Goal: Transaction & Acquisition: Purchase product/service

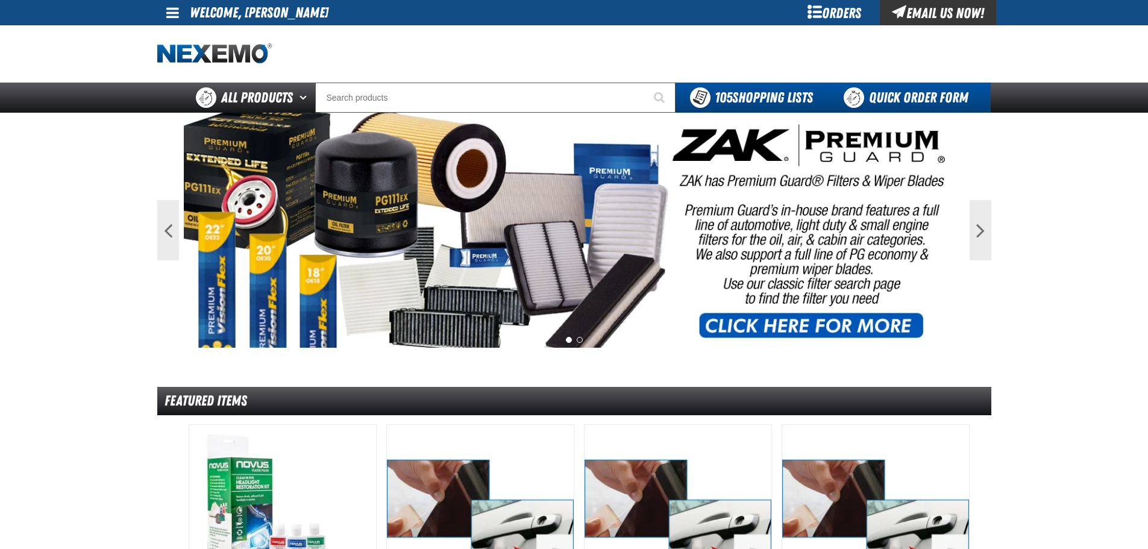
click at [887, 98] on link "Quick Order Form" at bounding box center [908, 98] width 163 height 30
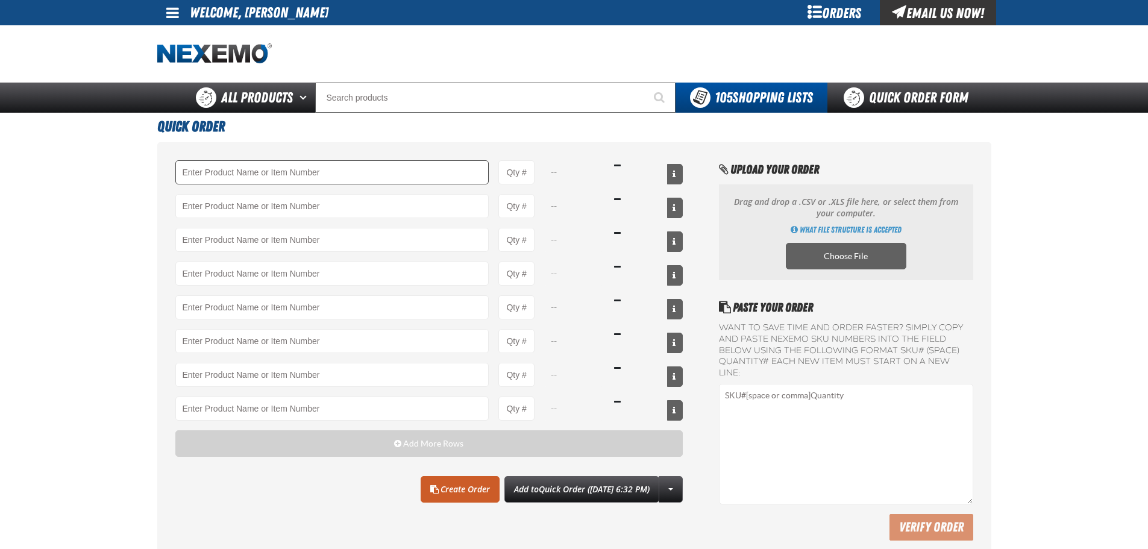
click at [284, 175] on input "Product" at bounding box center [332, 172] width 314 height 24
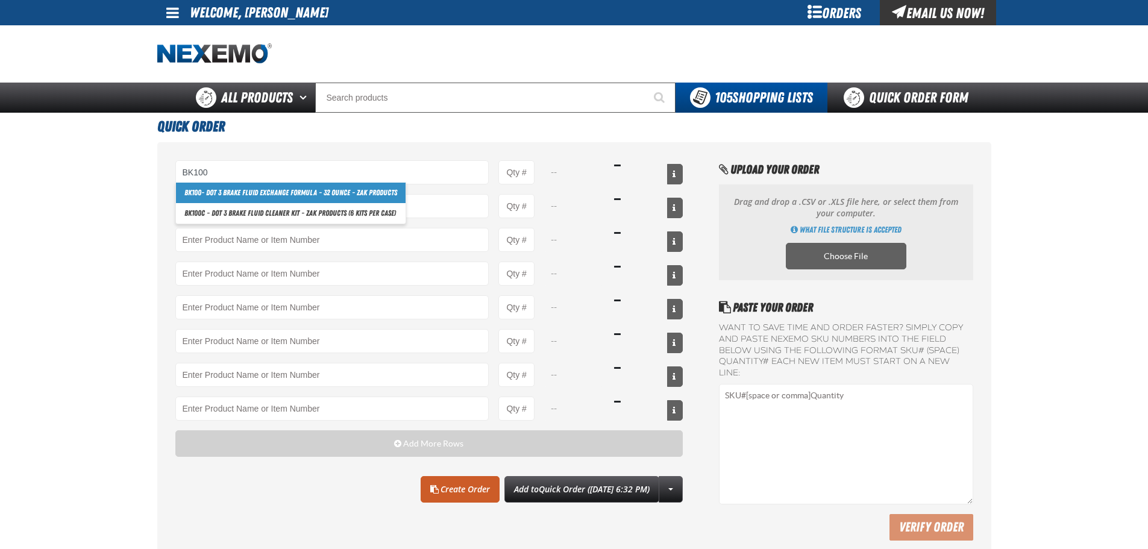
click at [360, 191] on link "BK100 - DOT 3 Brake Fluid Exchange Formula - 32 Ounce - ZAK Products" at bounding box center [291, 193] width 230 height 20
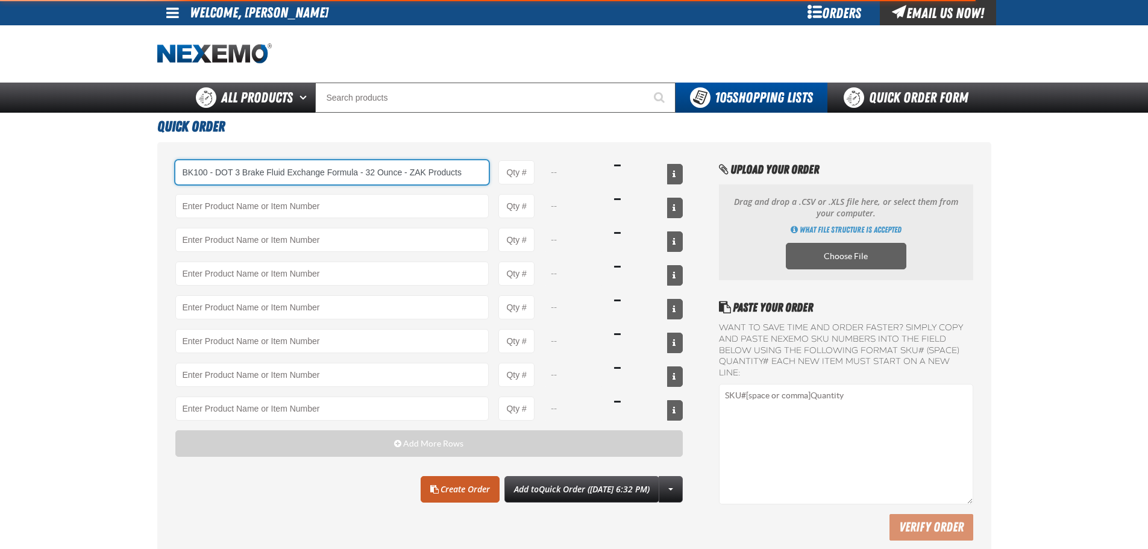
type input "BK100 - DOT 3 Brake Fluid Exchange Formula - 32 Ounce - ZAK Products"
type input "1"
select select "bottle"
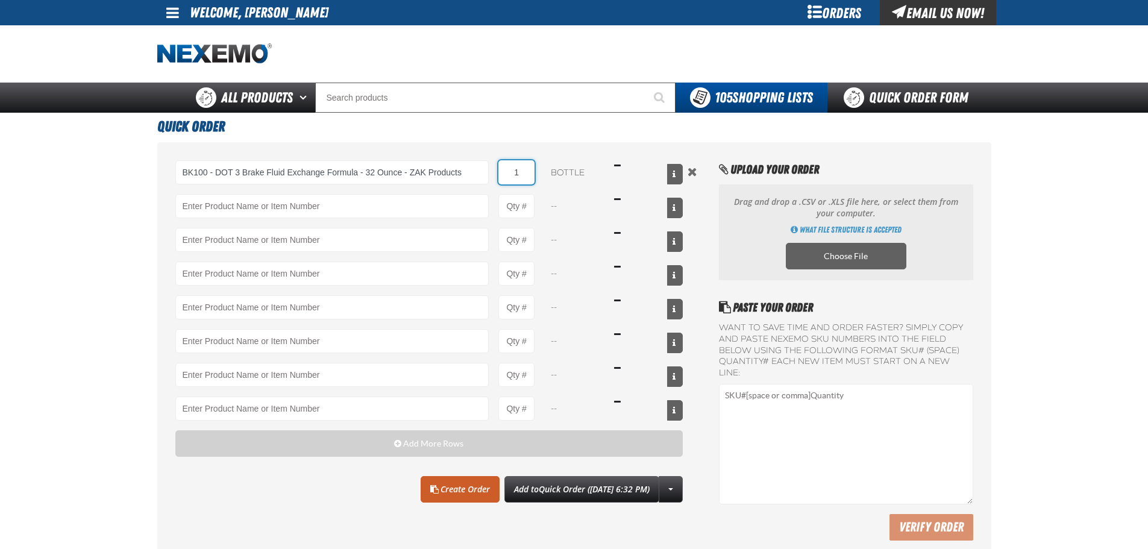
click at [527, 168] on input "1" at bounding box center [516, 172] width 36 height 24
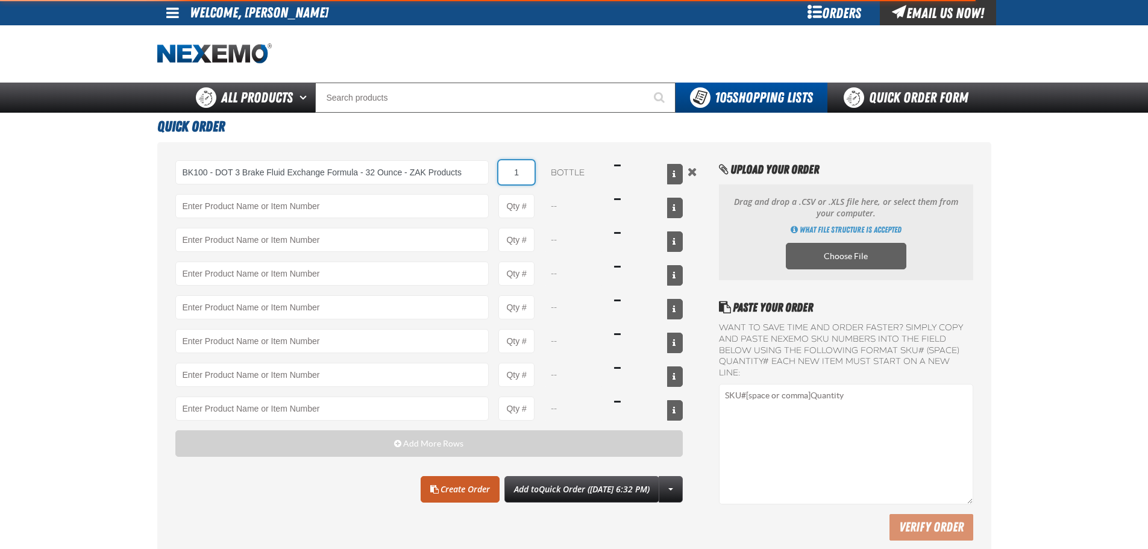
type input "BK100 - DOT 3 Brake Fluid Exchange Formula - 32 Ounce - ZAK Products"
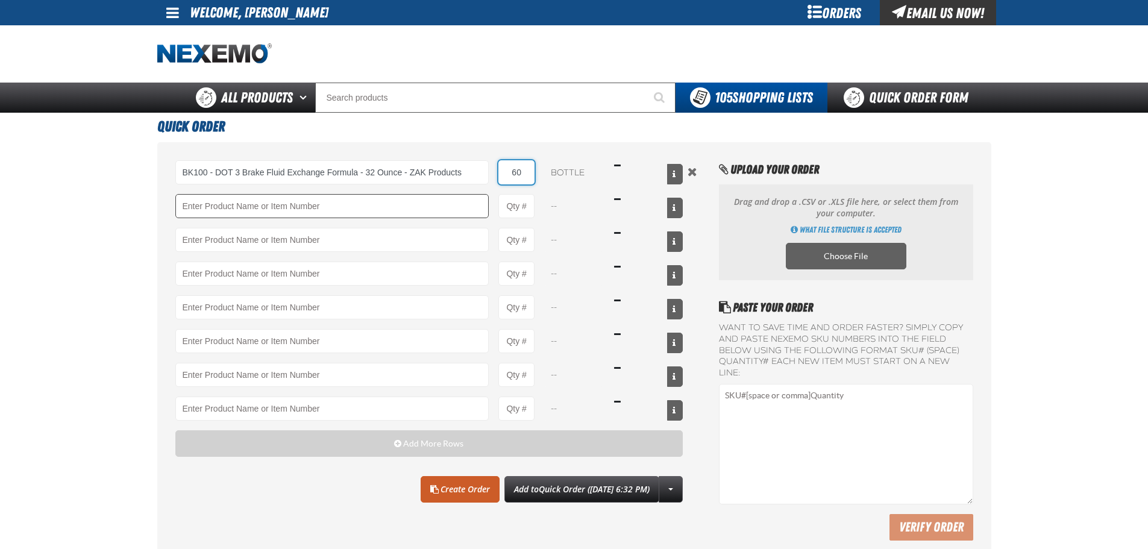
type input "60"
click at [319, 205] on input "Product" at bounding box center [332, 206] width 314 height 24
click at [261, 231] on link "F610 - Z-Tech - ZAK Products" at bounding box center [226, 226] width 101 height 20
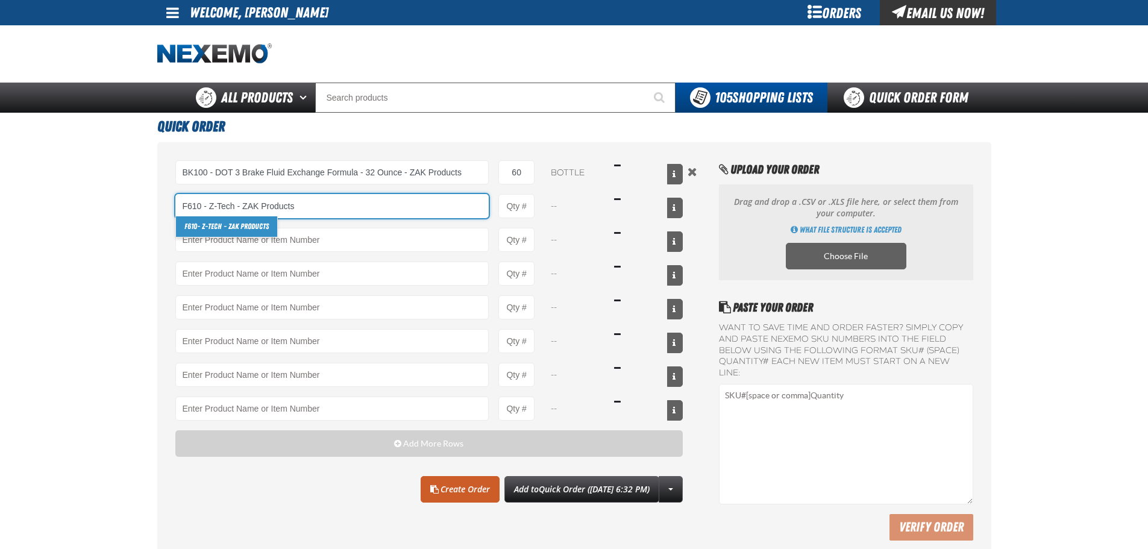
type input "F610 - Z-Tech - ZAK Products"
type input "1"
select select "bottle"
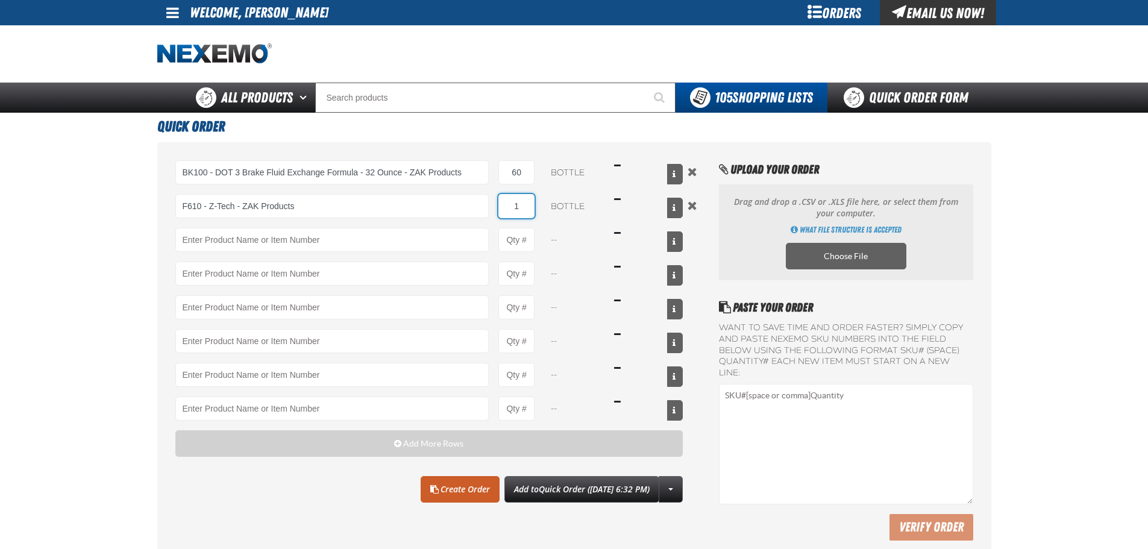
click at [525, 200] on input "1" at bounding box center [516, 206] width 36 height 24
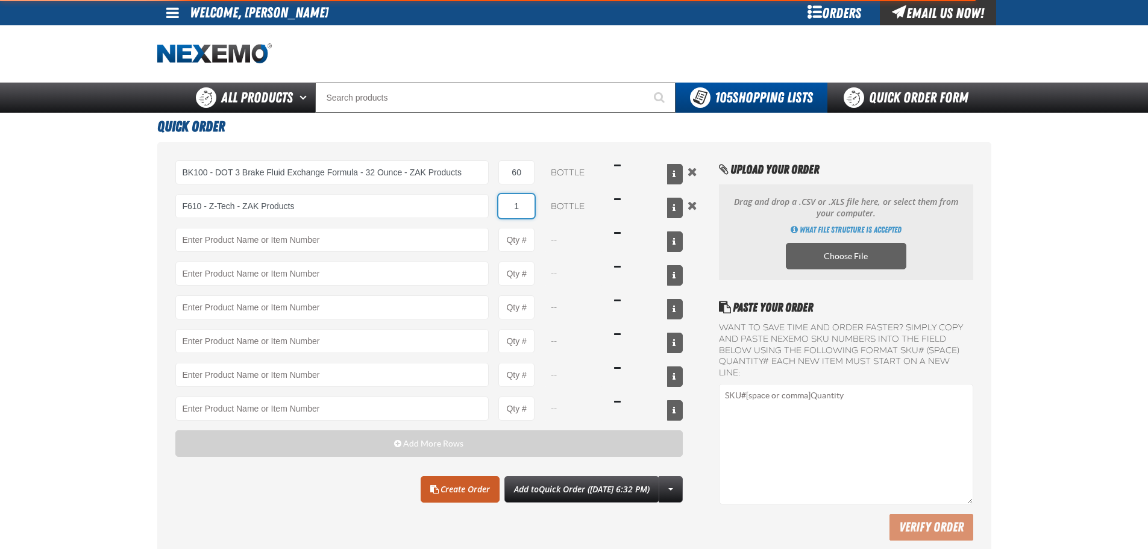
type input "F610 - Z-Tech - ZAK Products"
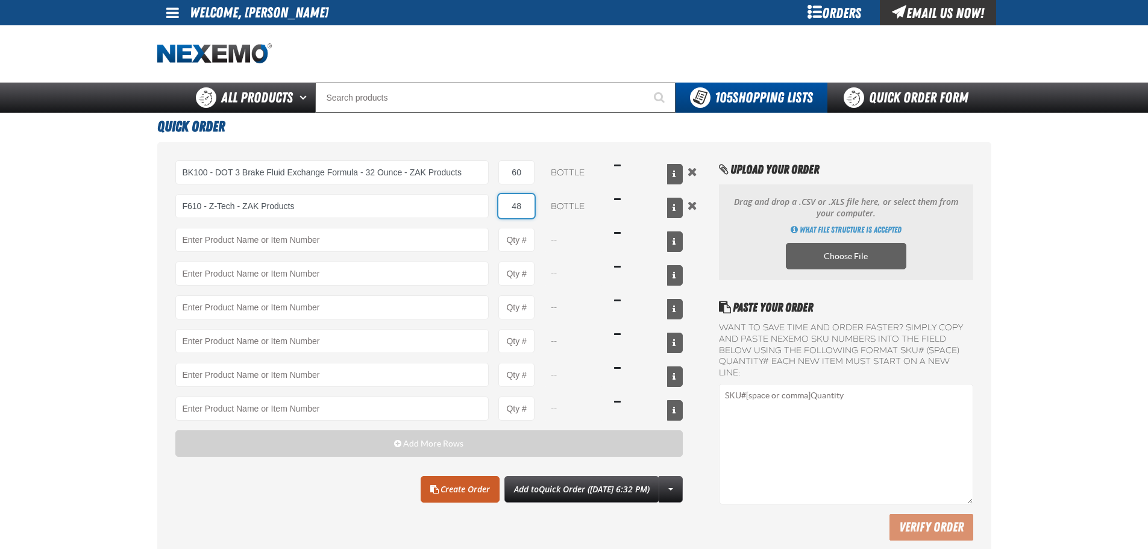
type input "48"
click at [92, 202] on main "Quick Order BK100 - DOT 3 Brake Fluid Exchange Formula - 32 Ounce - ZAK Product…" at bounding box center [574, 339] width 1148 height 452
click at [447, 481] on link "Create Order" at bounding box center [460, 489] width 79 height 27
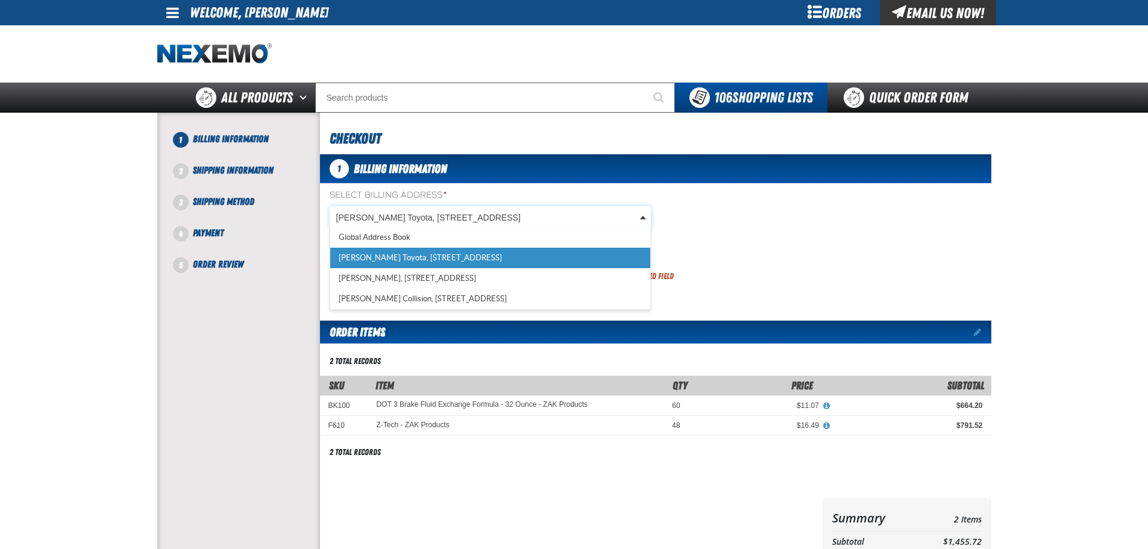
click at [582, 215] on body "Skip to Main Content Staging Site 5.1 Upgrade Site My Account My Account Suppor…" at bounding box center [574, 407] width 1148 height 815
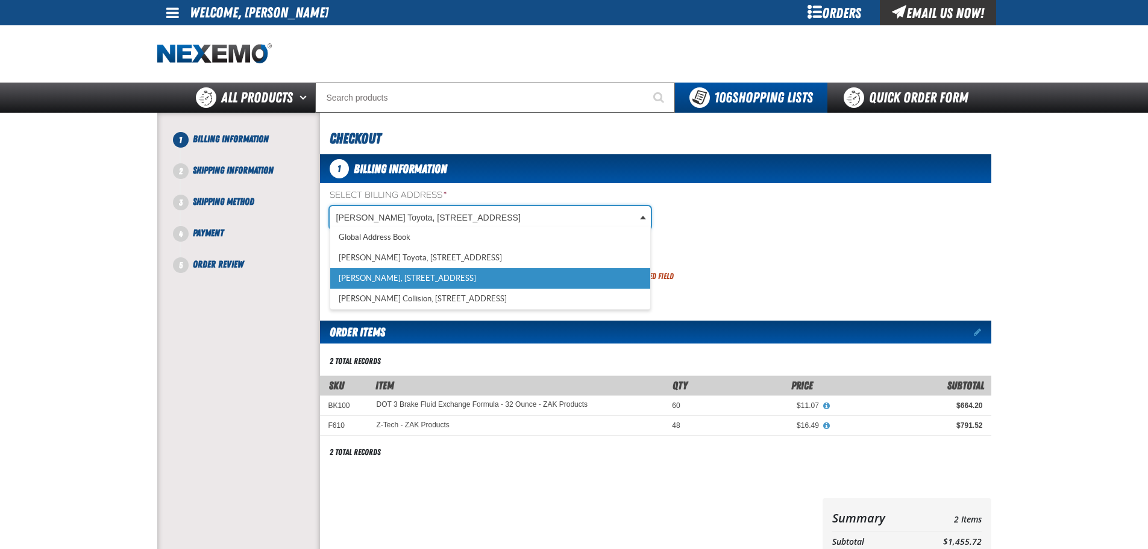
scroll to position [0, 5]
select select "a_281"
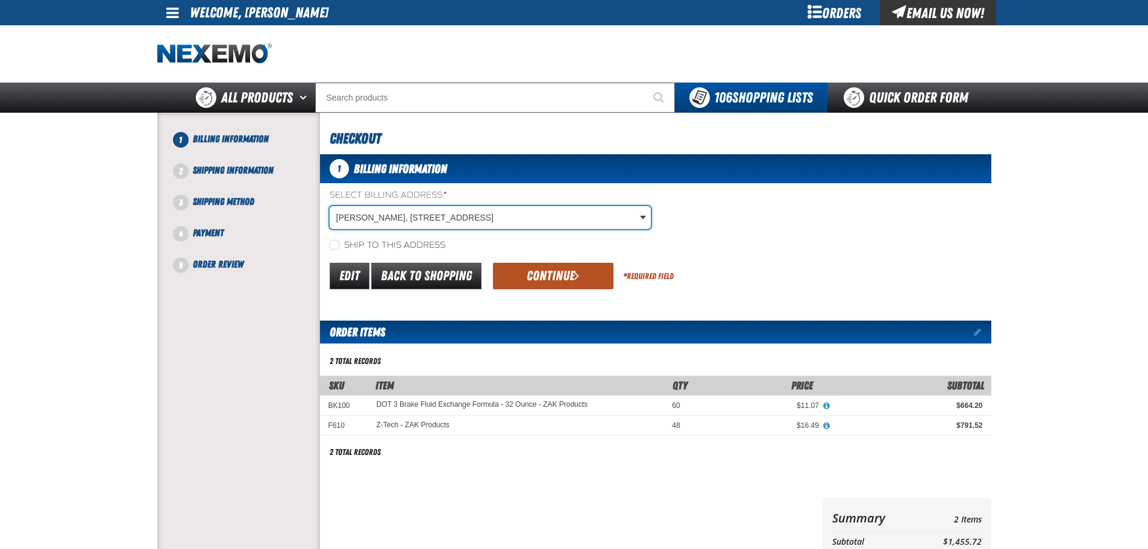
click at [527, 275] on button "Continue" at bounding box center [553, 276] width 121 height 27
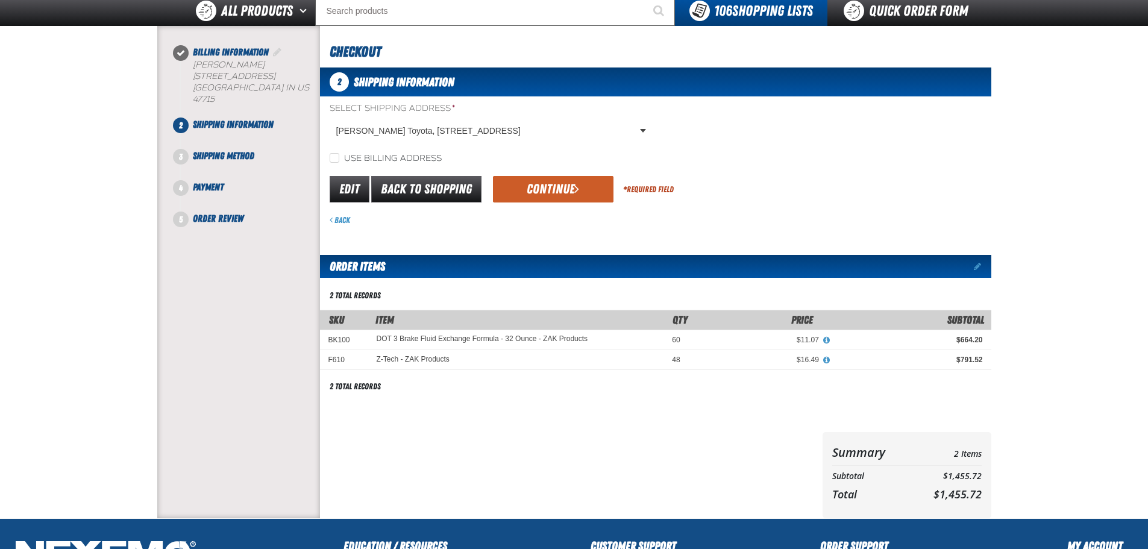
scroll to position [60, 0]
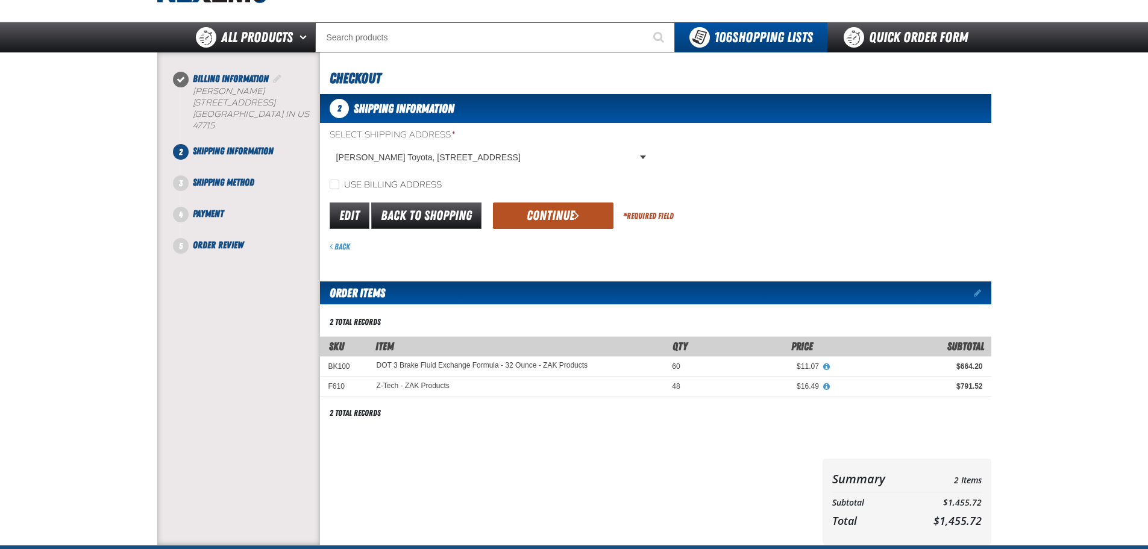
click at [538, 222] on button "Continue" at bounding box center [553, 215] width 121 height 27
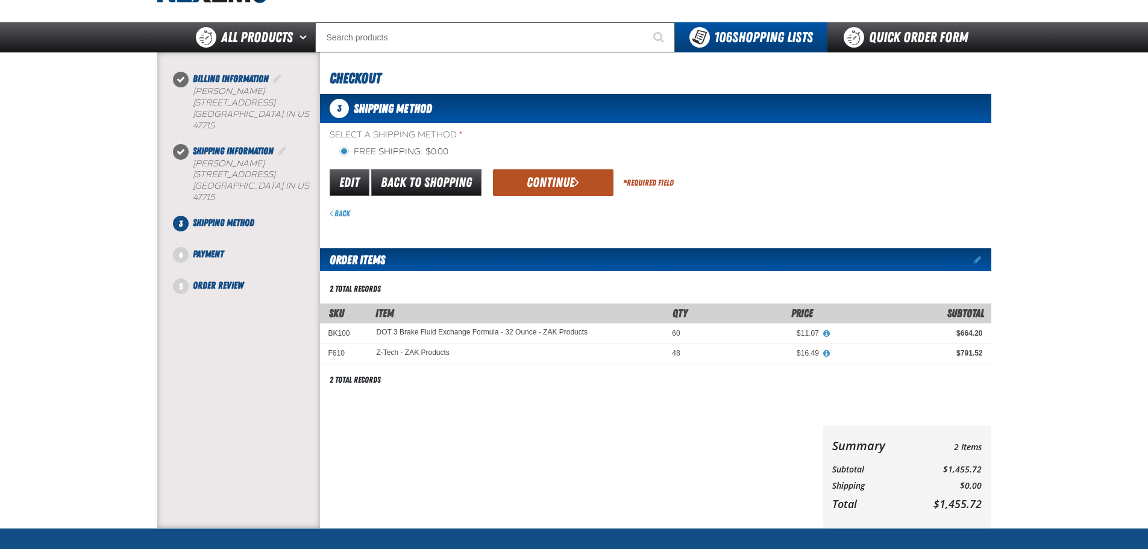
click at [550, 184] on button "Continue" at bounding box center [553, 182] width 121 height 27
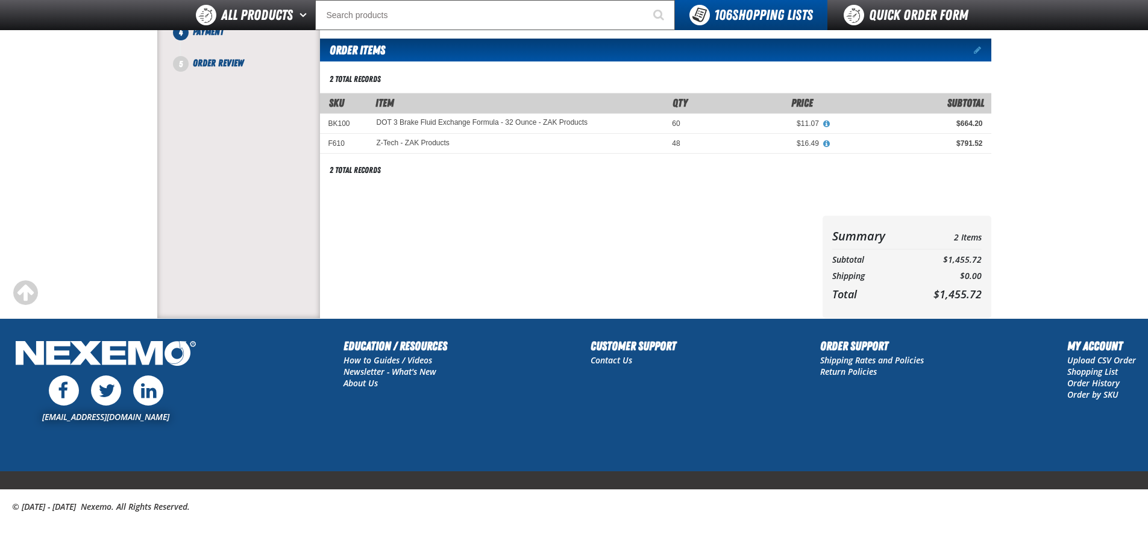
scroll to position [30, 0]
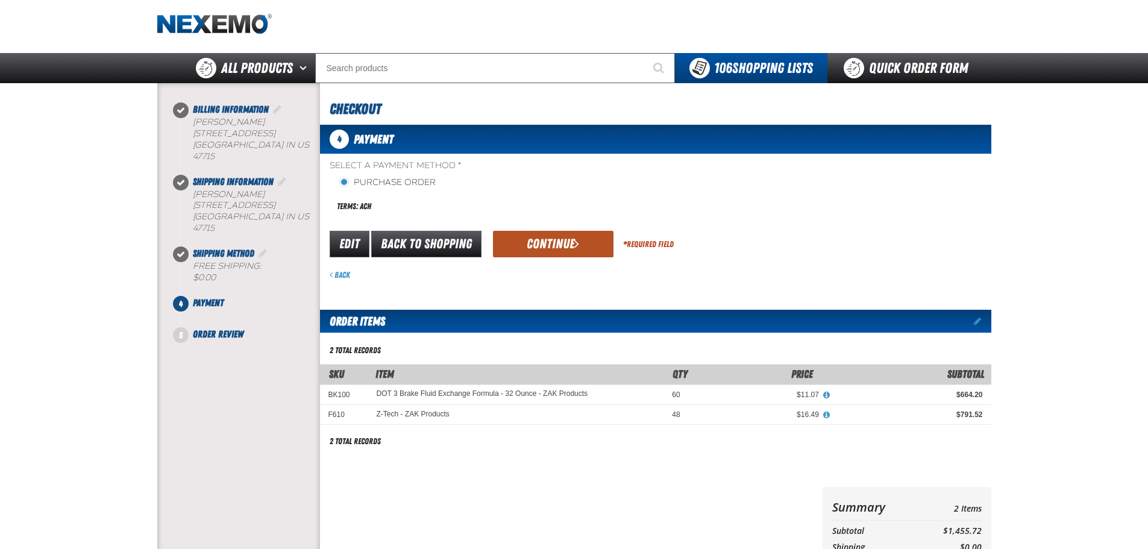
click at [544, 243] on button "Continue" at bounding box center [553, 244] width 121 height 27
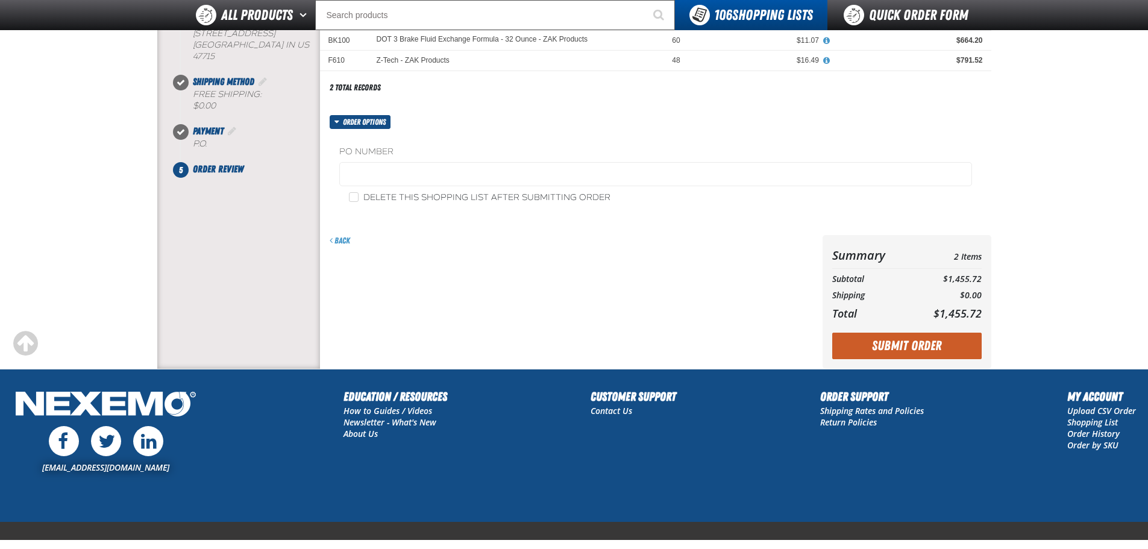
scroll to position [90, 0]
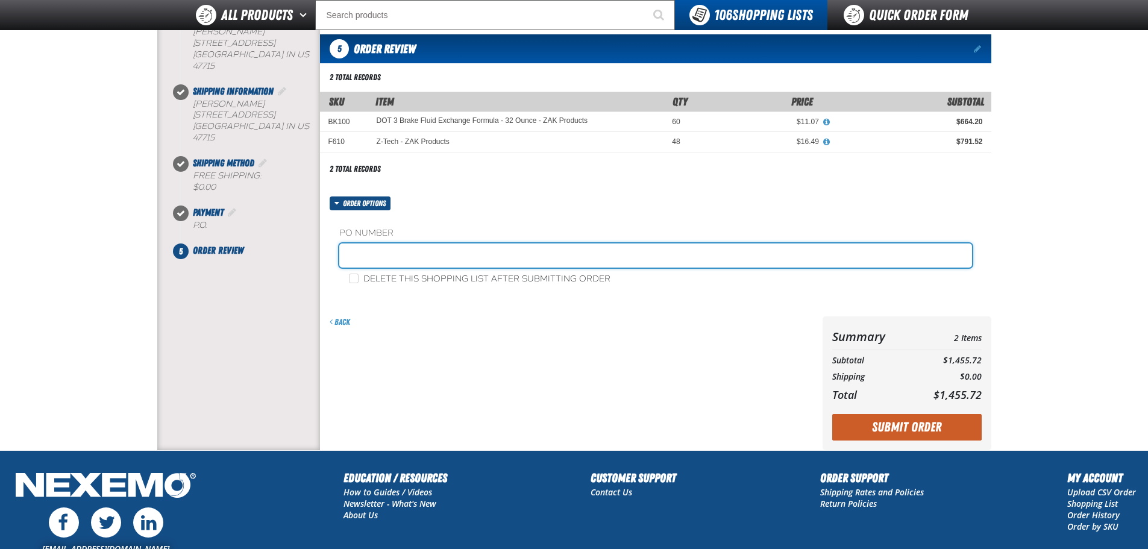
click at [478, 254] on input "text" at bounding box center [655, 255] width 633 height 24
type input "214010 LEXUS PARTS [DATE]"
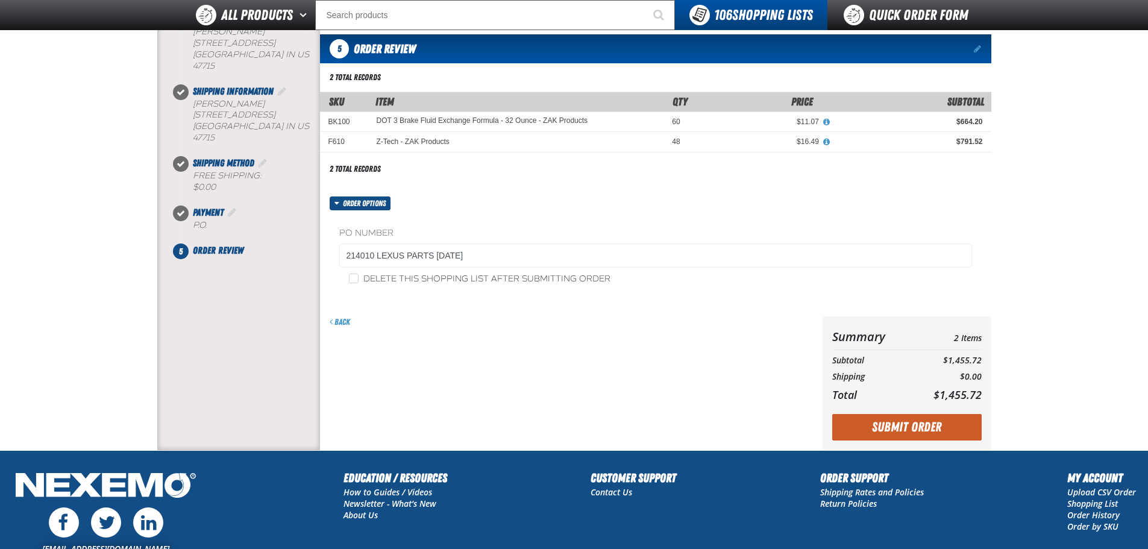
click at [423, 309] on form "Order options PO Number 214010 LEXUS PARTS 9-10-25 Delete this shopping list af…" at bounding box center [655, 323] width 671 height 254
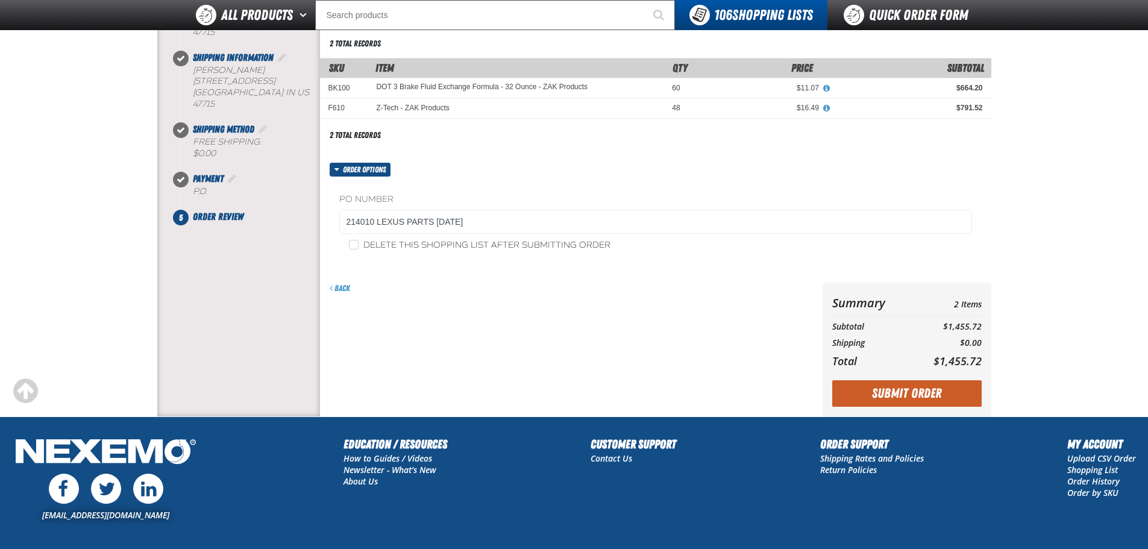
scroll to position [150, 0]
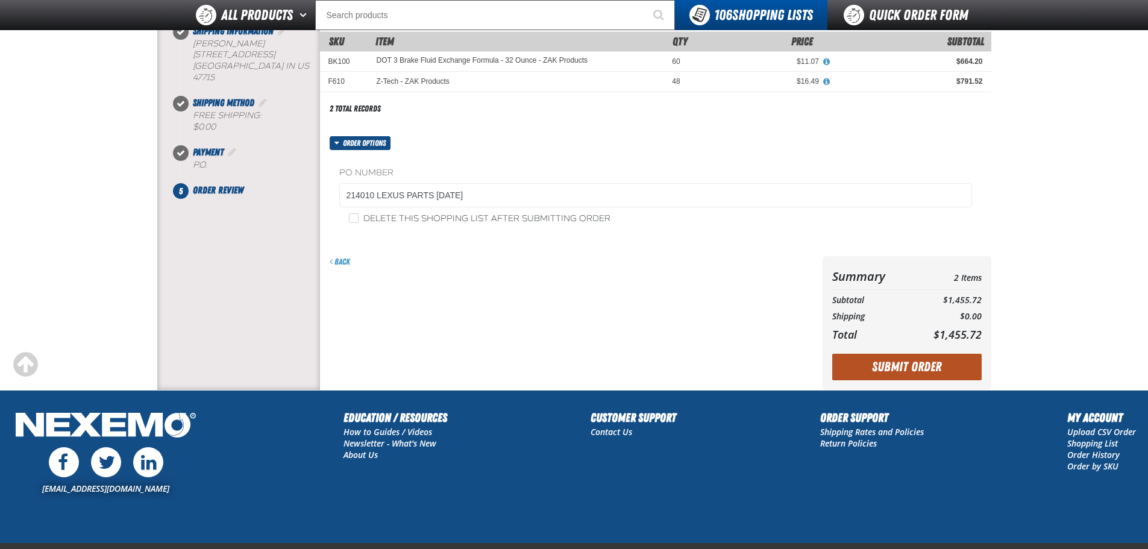
click at [877, 368] on button "Submit Order" at bounding box center [906, 367] width 149 height 27
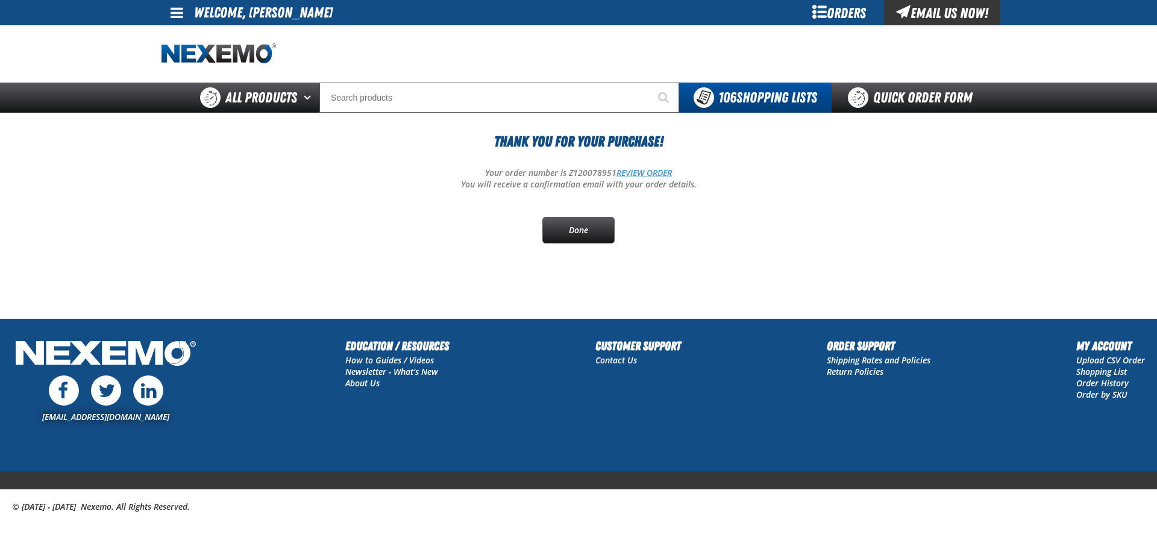
click at [657, 173] on link "REVIEW ORDER" at bounding box center [643, 172] width 55 height 11
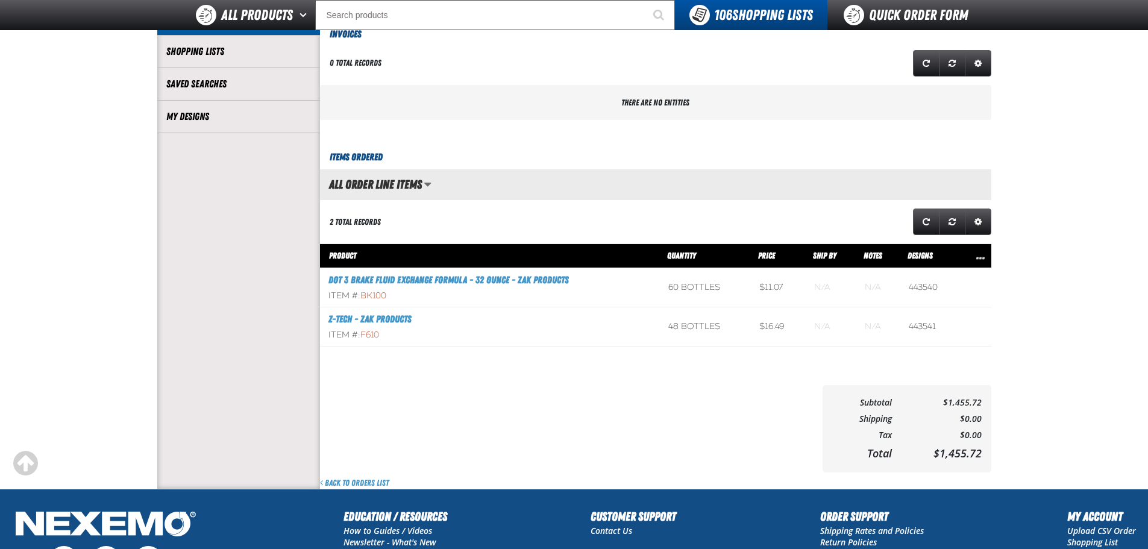
scroll to position [1, 1]
